Goal: Task Accomplishment & Management: Use online tool/utility

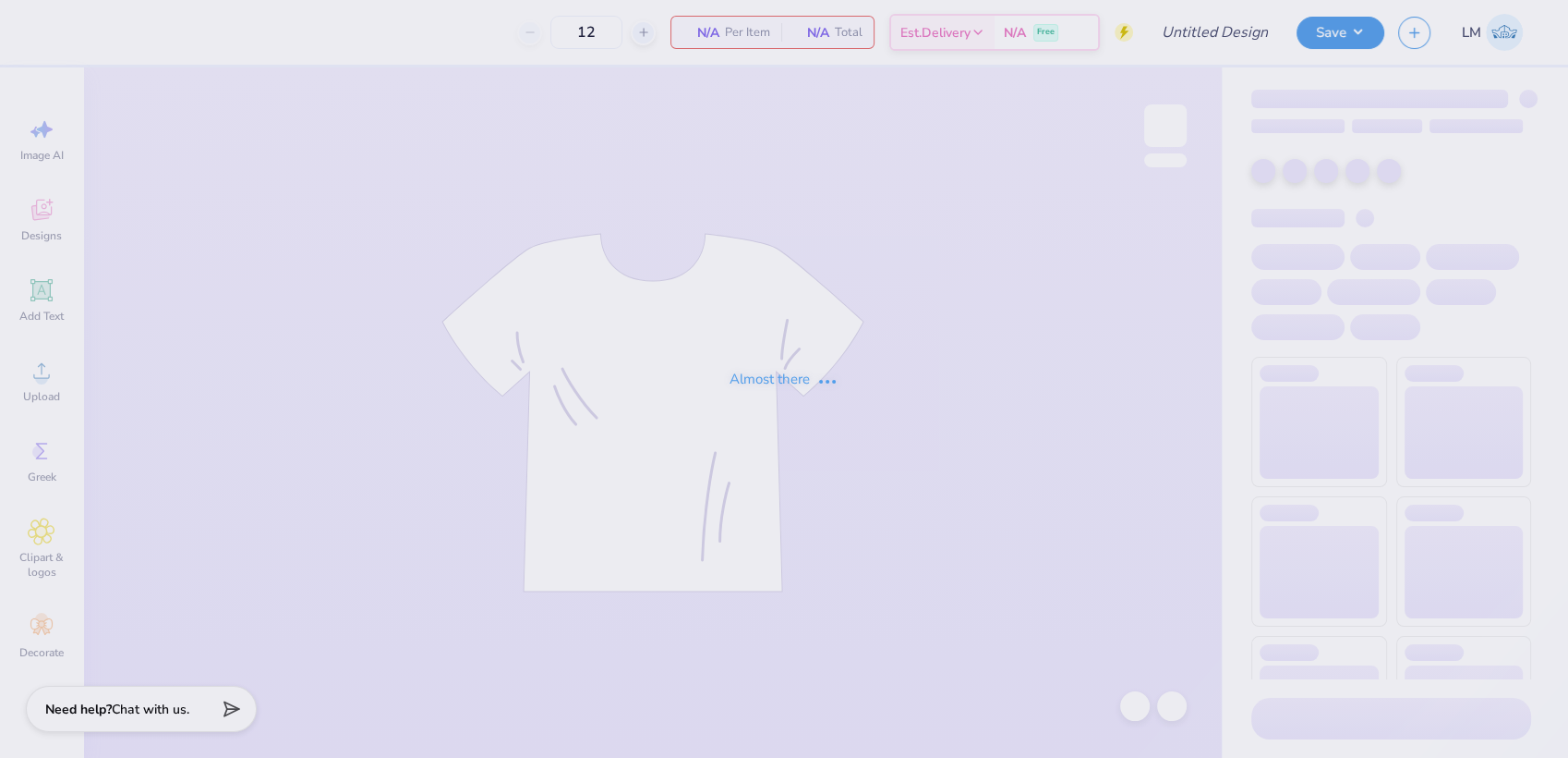
type input "ASA Letters"
type input "40"
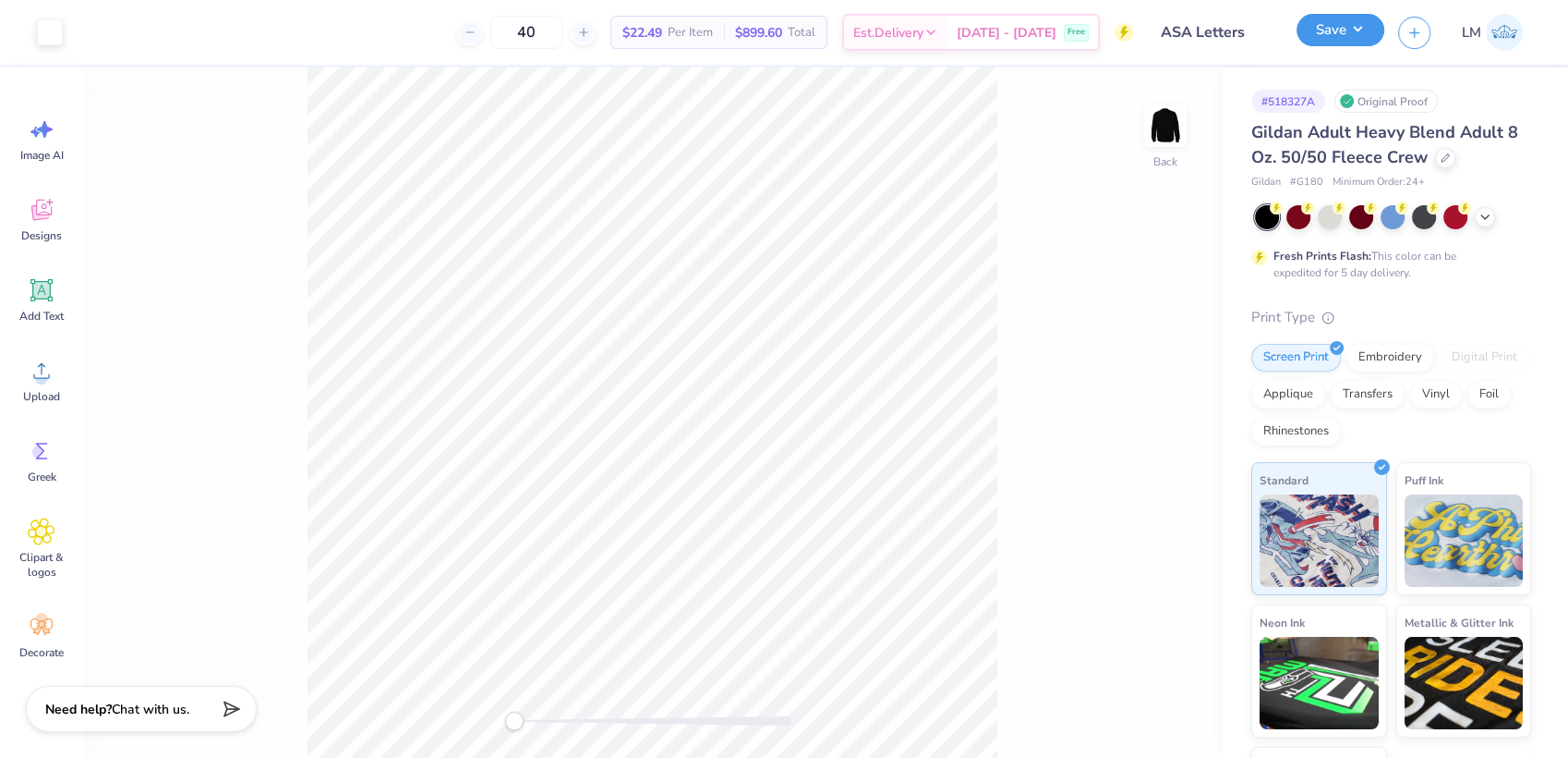
click at [1363, 38] on button "Save" at bounding box center [1340, 30] width 87 height 32
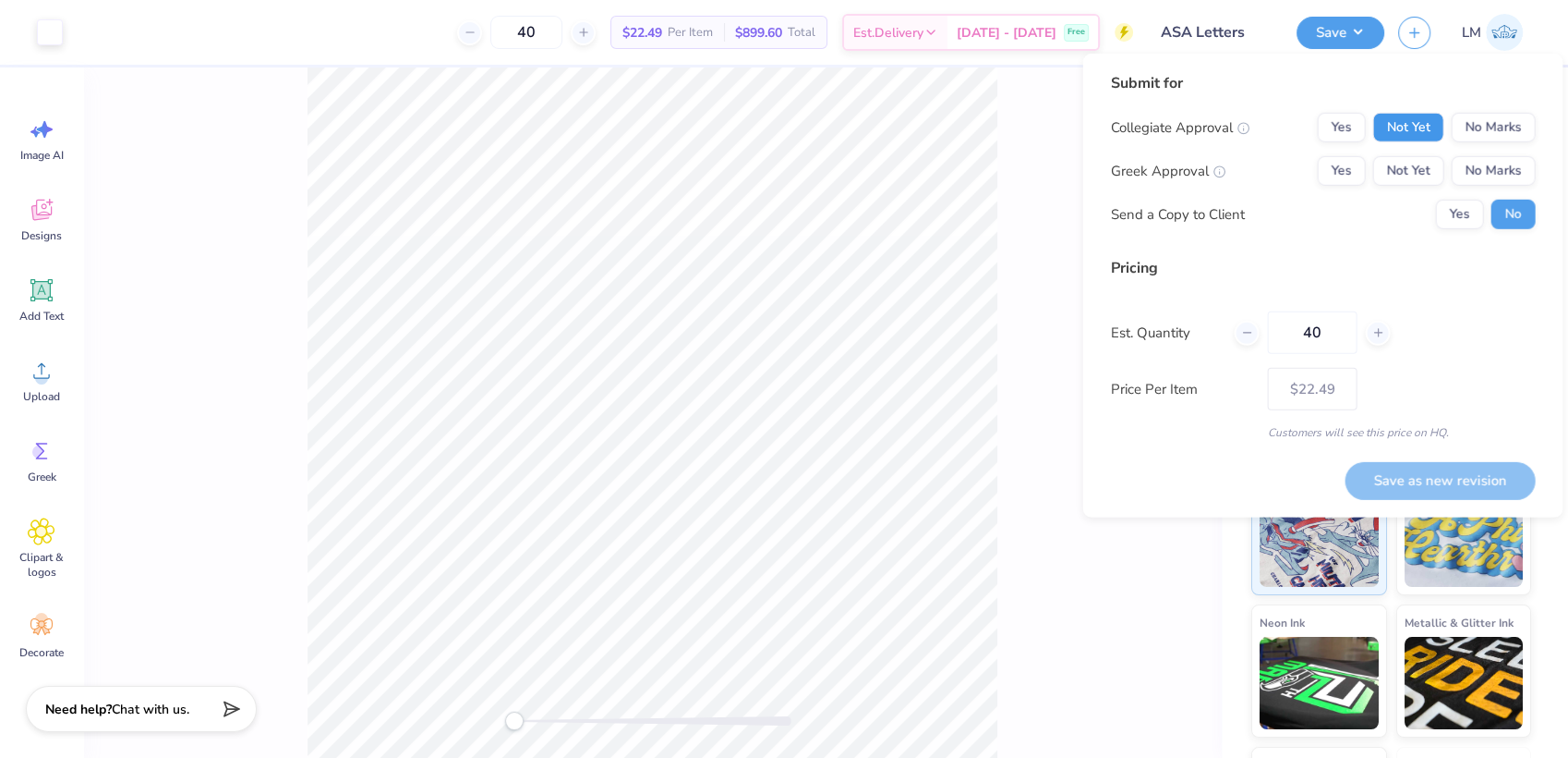
click at [1423, 129] on button "Not Yet" at bounding box center [1408, 127] width 71 height 29
click at [1415, 162] on button "Not Yet" at bounding box center [1408, 170] width 71 height 29
click at [1421, 135] on button "Not Yet" at bounding box center [1408, 127] width 71 height 29
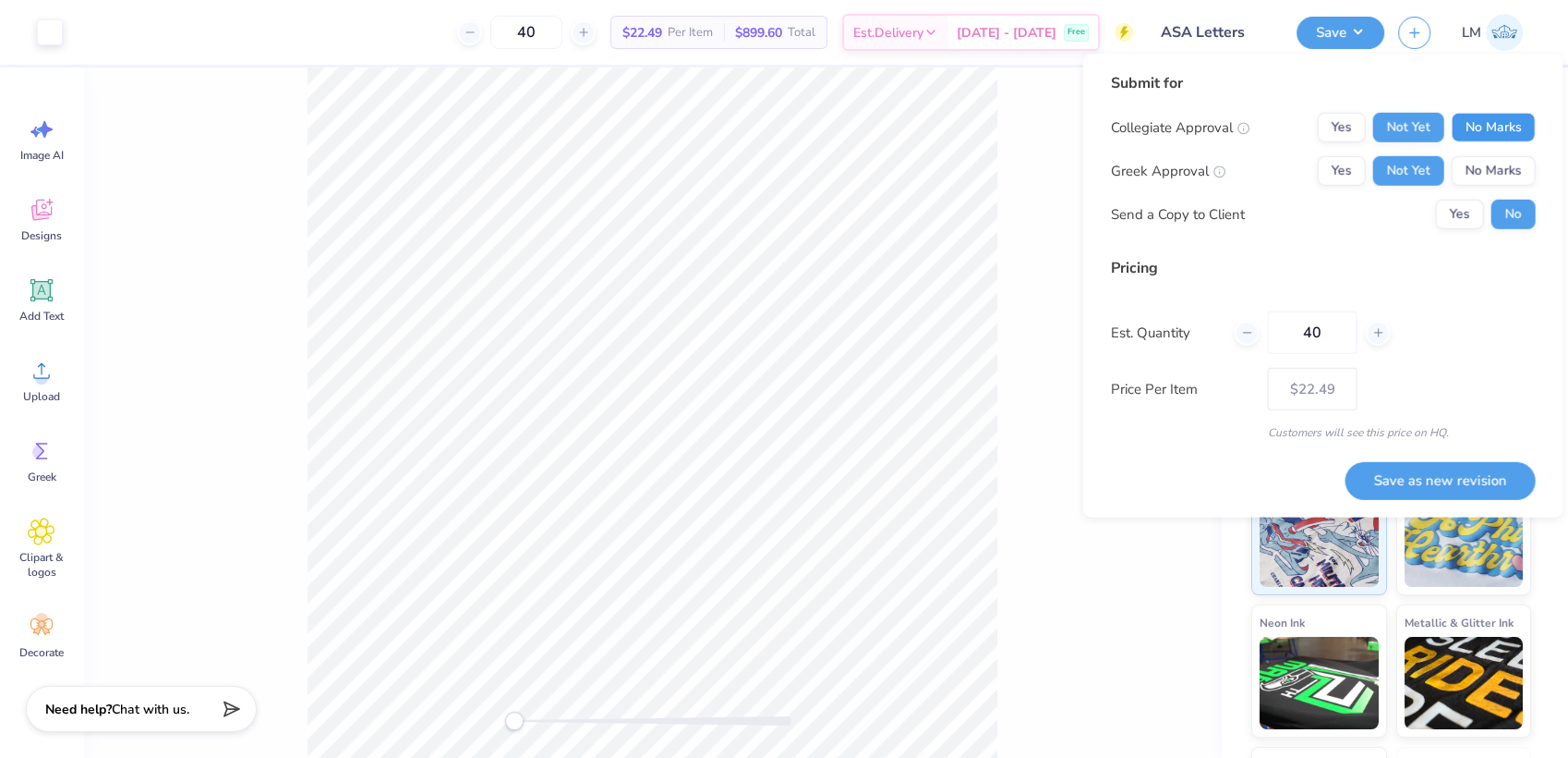
click at [1488, 130] on button "No Marks" at bounding box center [1493, 127] width 85 height 29
click at [1485, 484] on button "Save as new revision" at bounding box center [1439, 480] width 191 height 38
type input "– –"
